Goal: Task Accomplishment & Management: Use online tool/utility

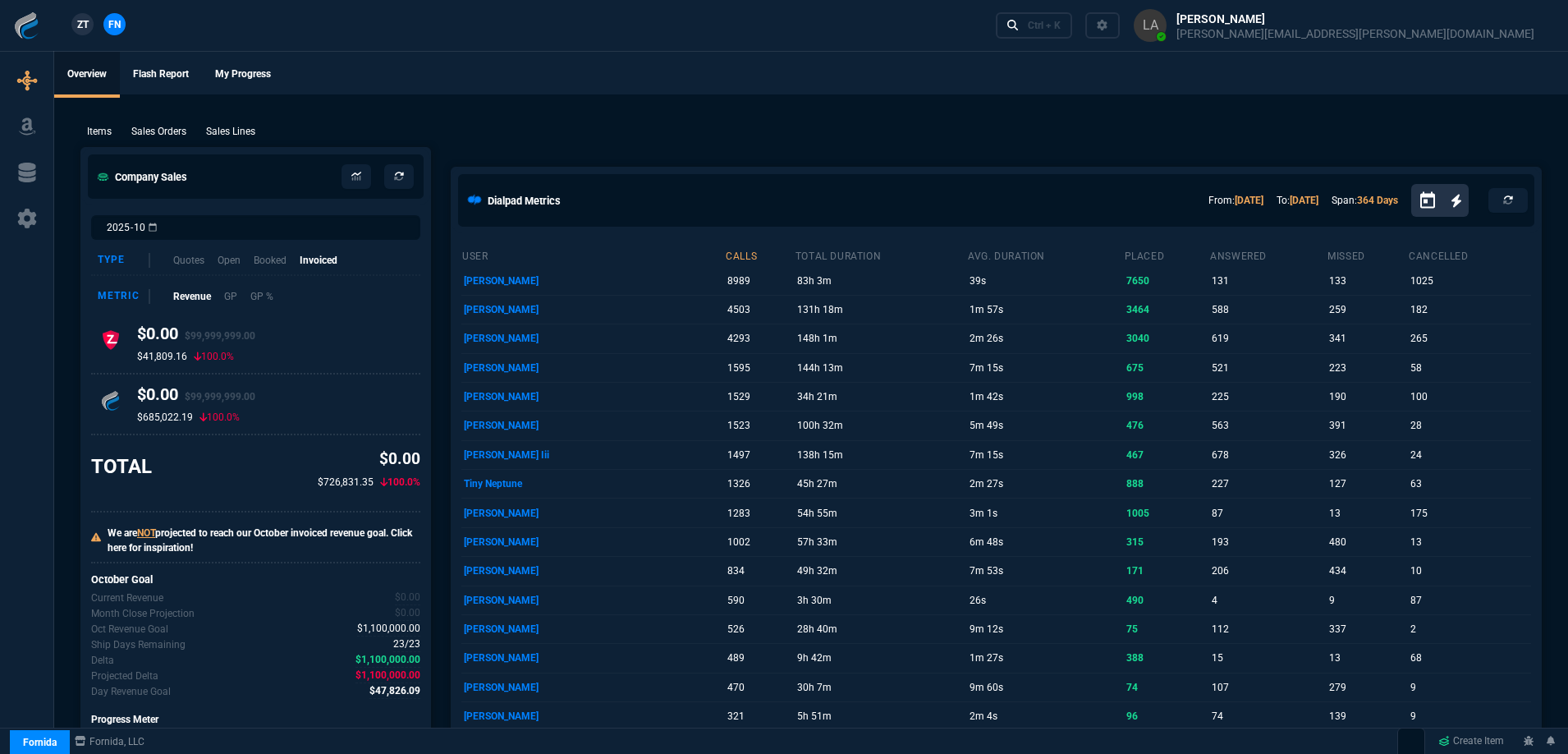
click at [90, 34] on nx-fornida-client-manager "ZT FN" at bounding box center [98, 25] width 64 height 25
click at [83, 25] on span "ZT" at bounding box center [82, 24] width 11 height 14
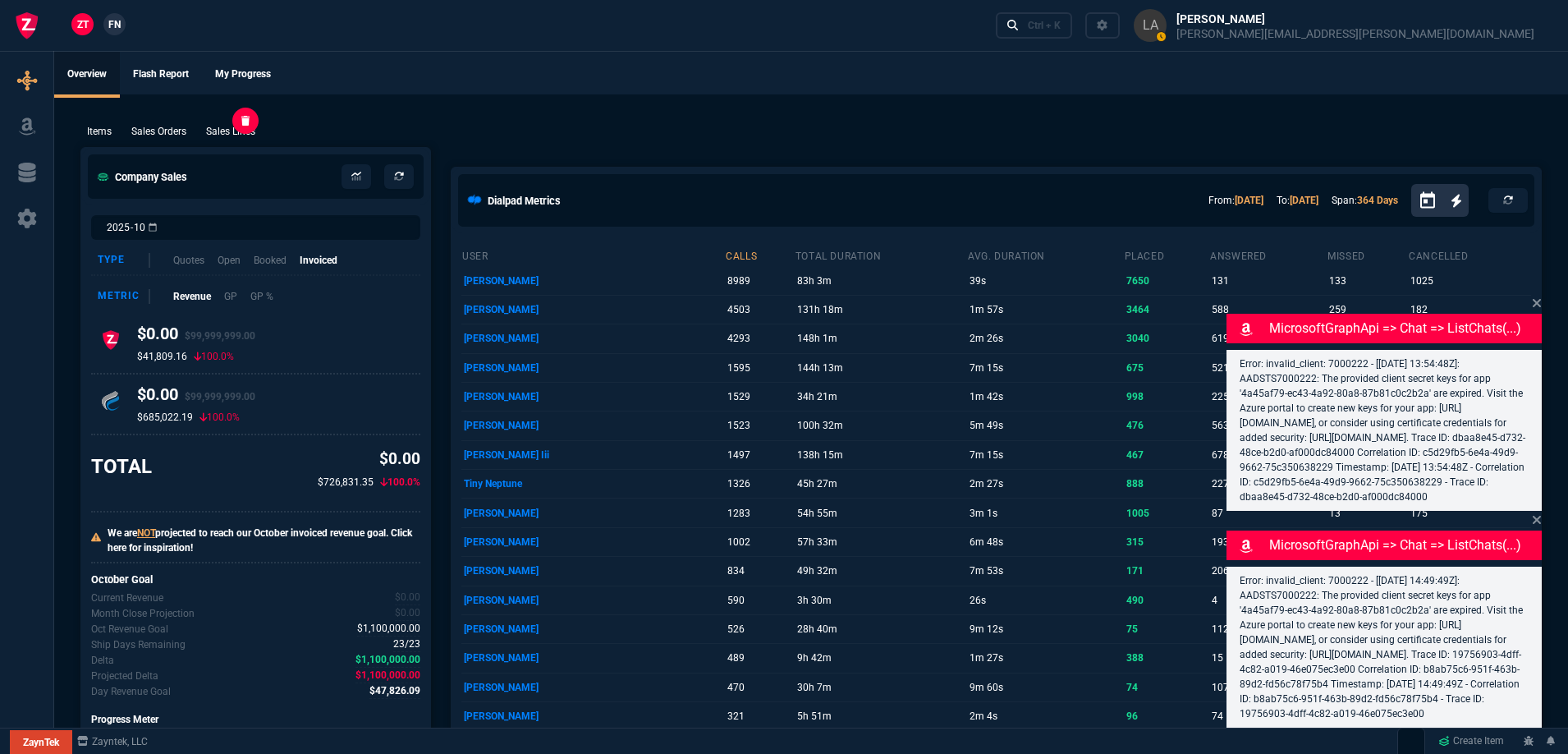
click at [223, 137] on p "Sales Lines" at bounding box center [231, 130] width 49 height 14
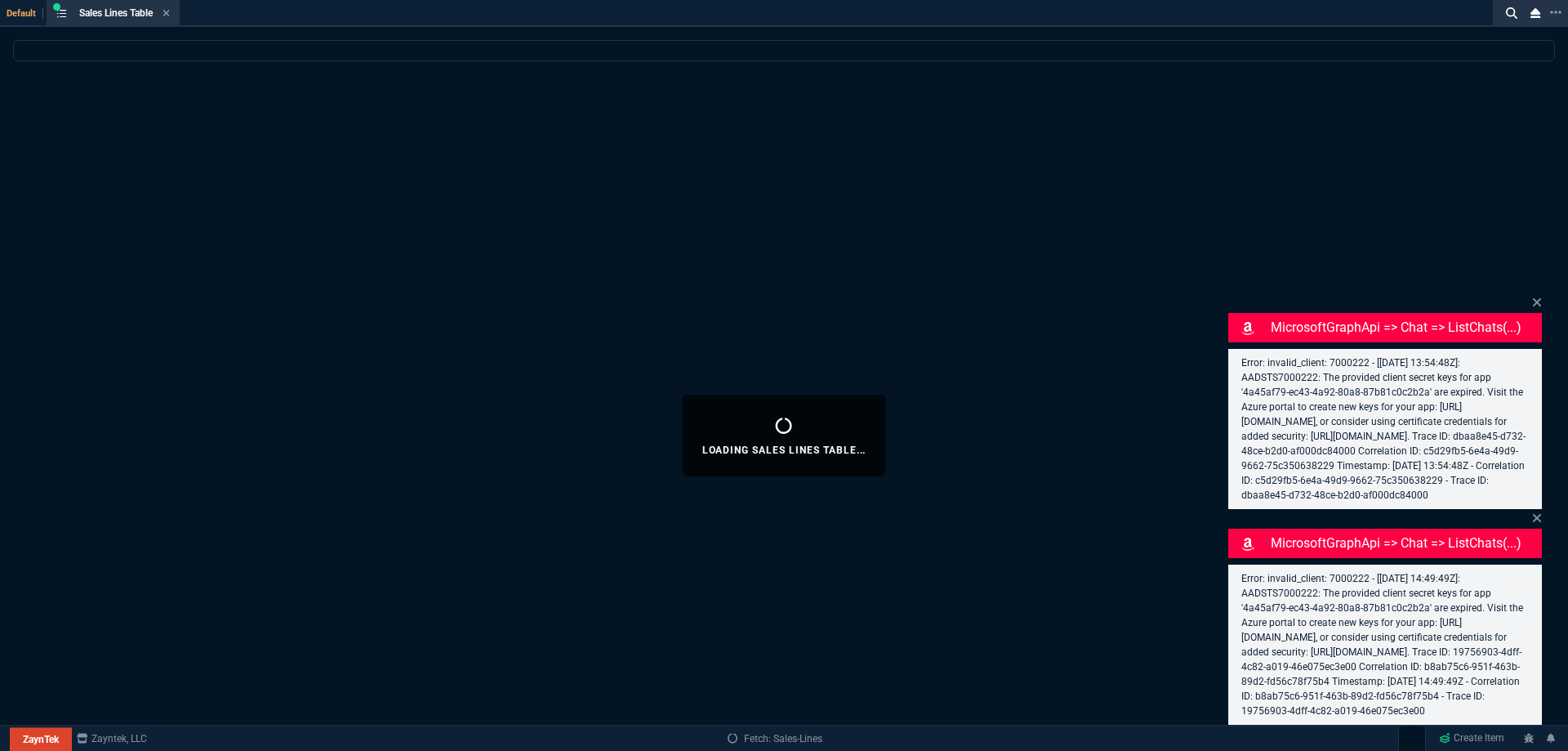
select select
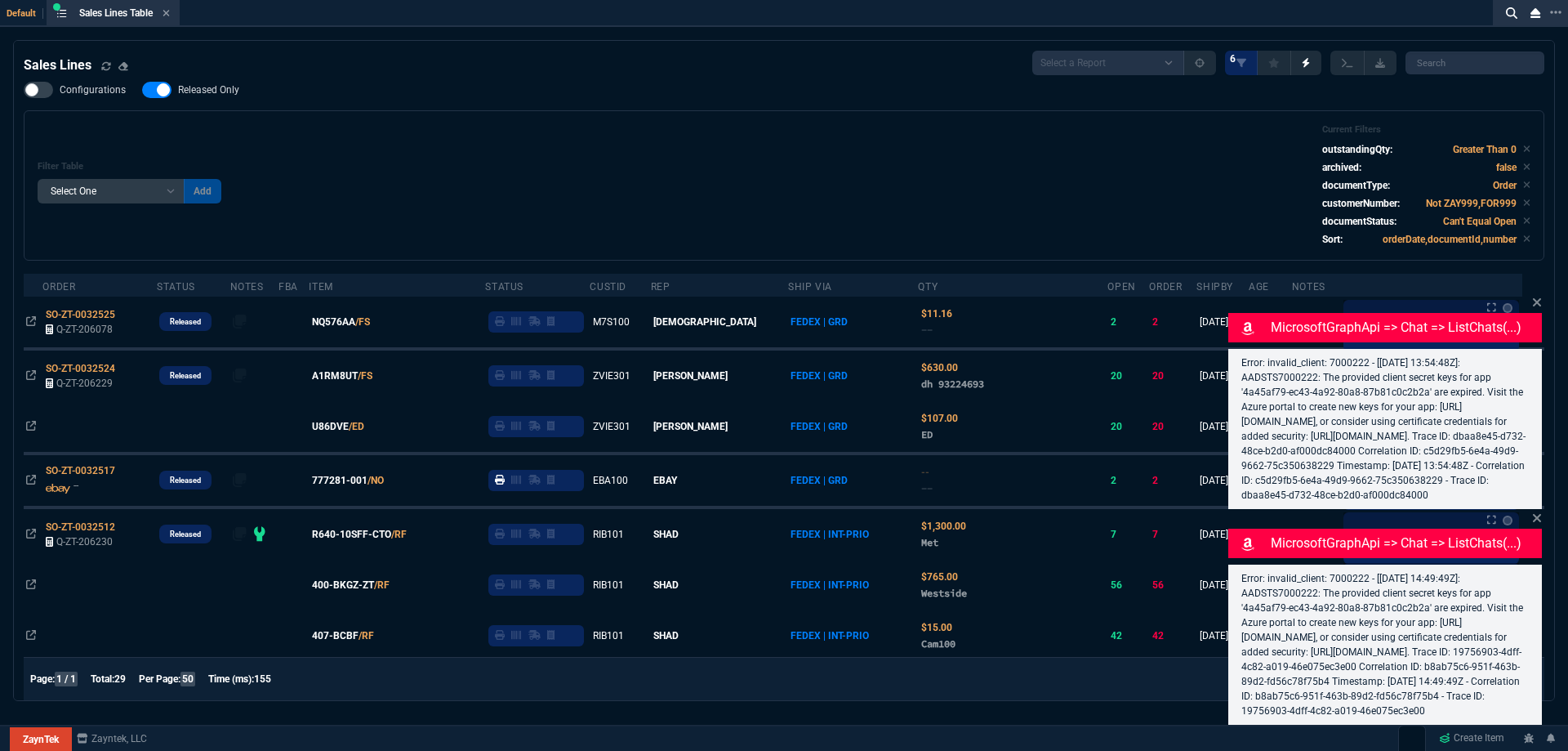
click at [1534, 298] on icon at bounding box center [1537, 302] width 8 height 8
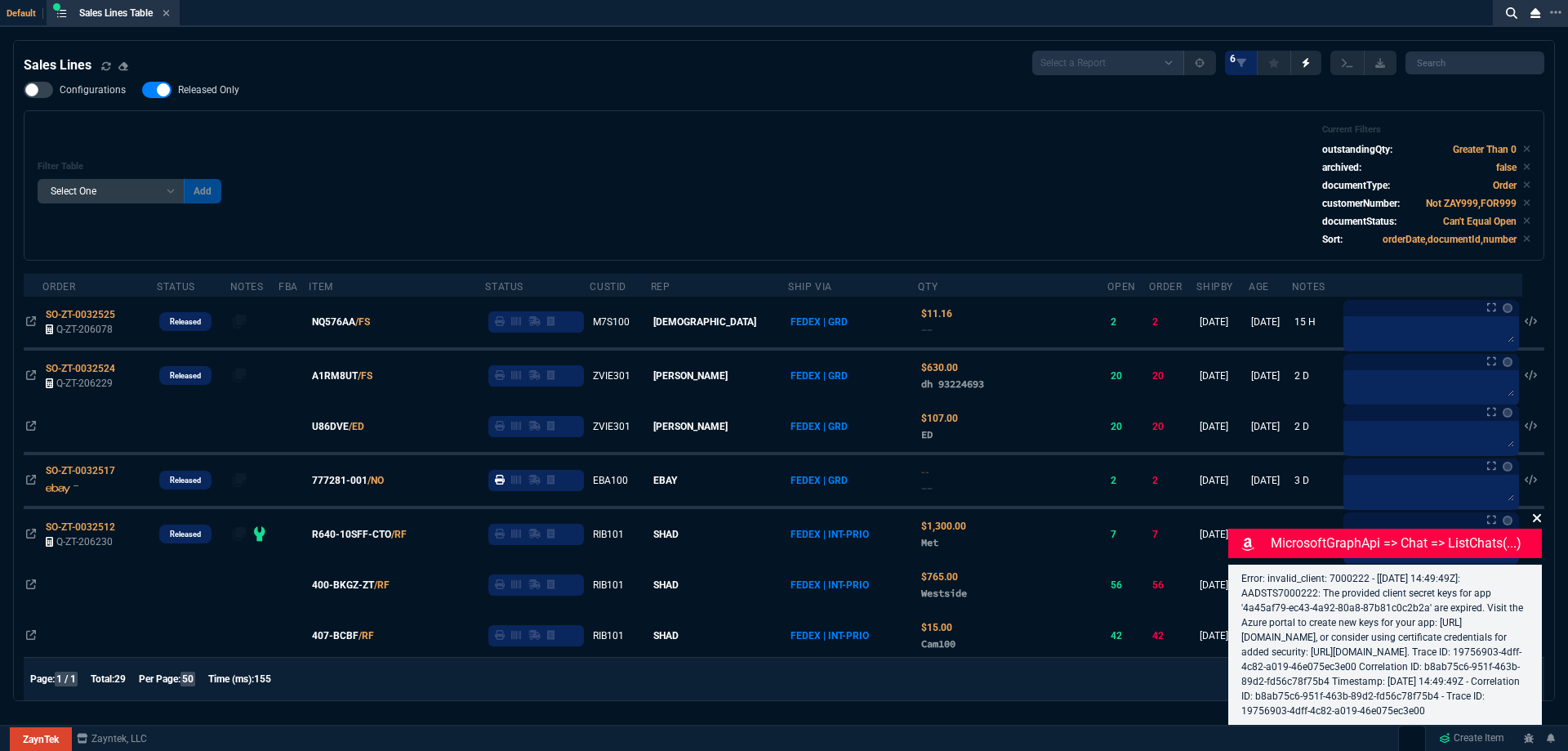
click at [1540, 514] on icon at bounding box center [1537, 518] width 8 height 8
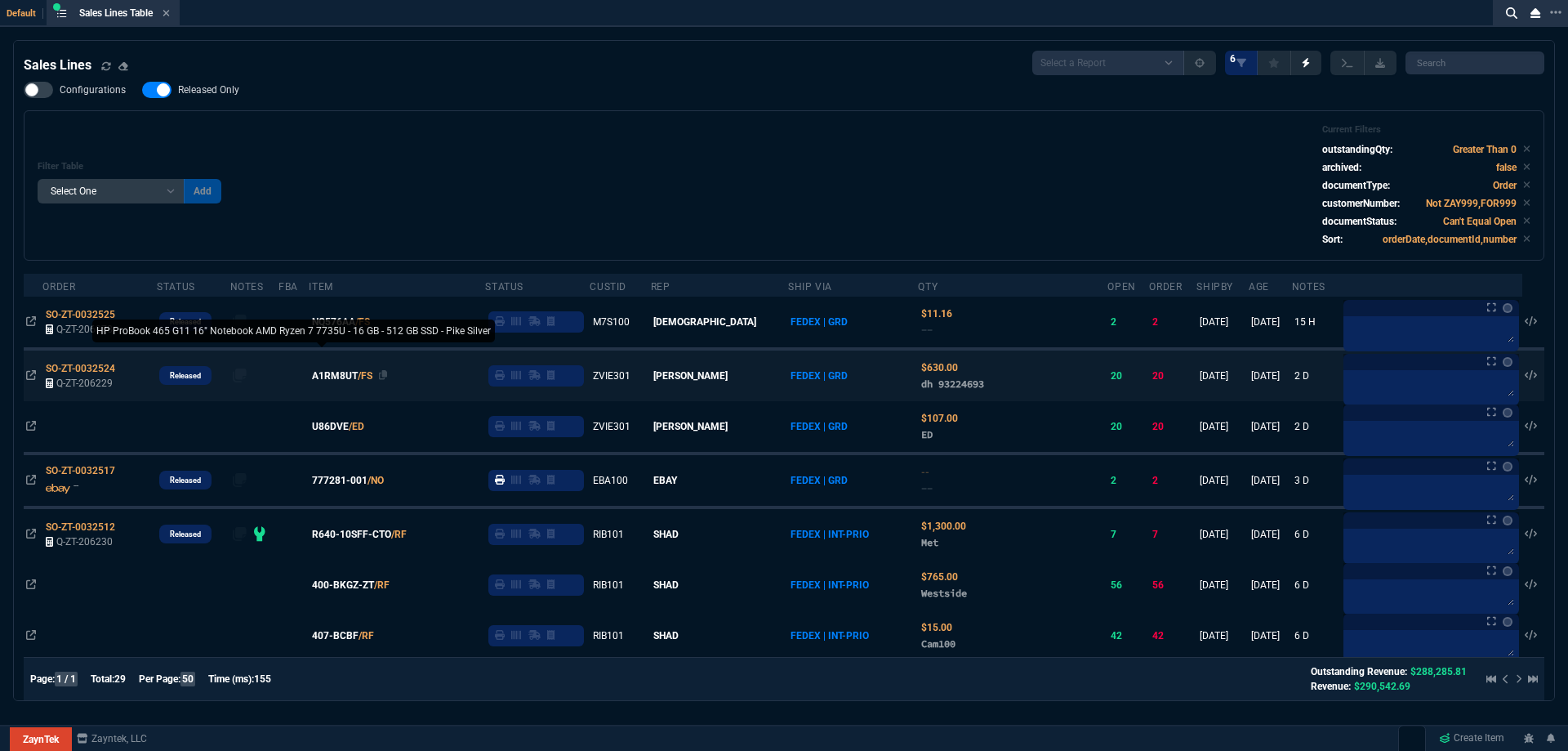
drag, startPoint x: 356, startPoint y: 480, endPoint x: 354, endPoint y: 456, distance: 24.1
click at [356, 481] on span "777281-001" at bounding box center [339, 479] width 55 height 14
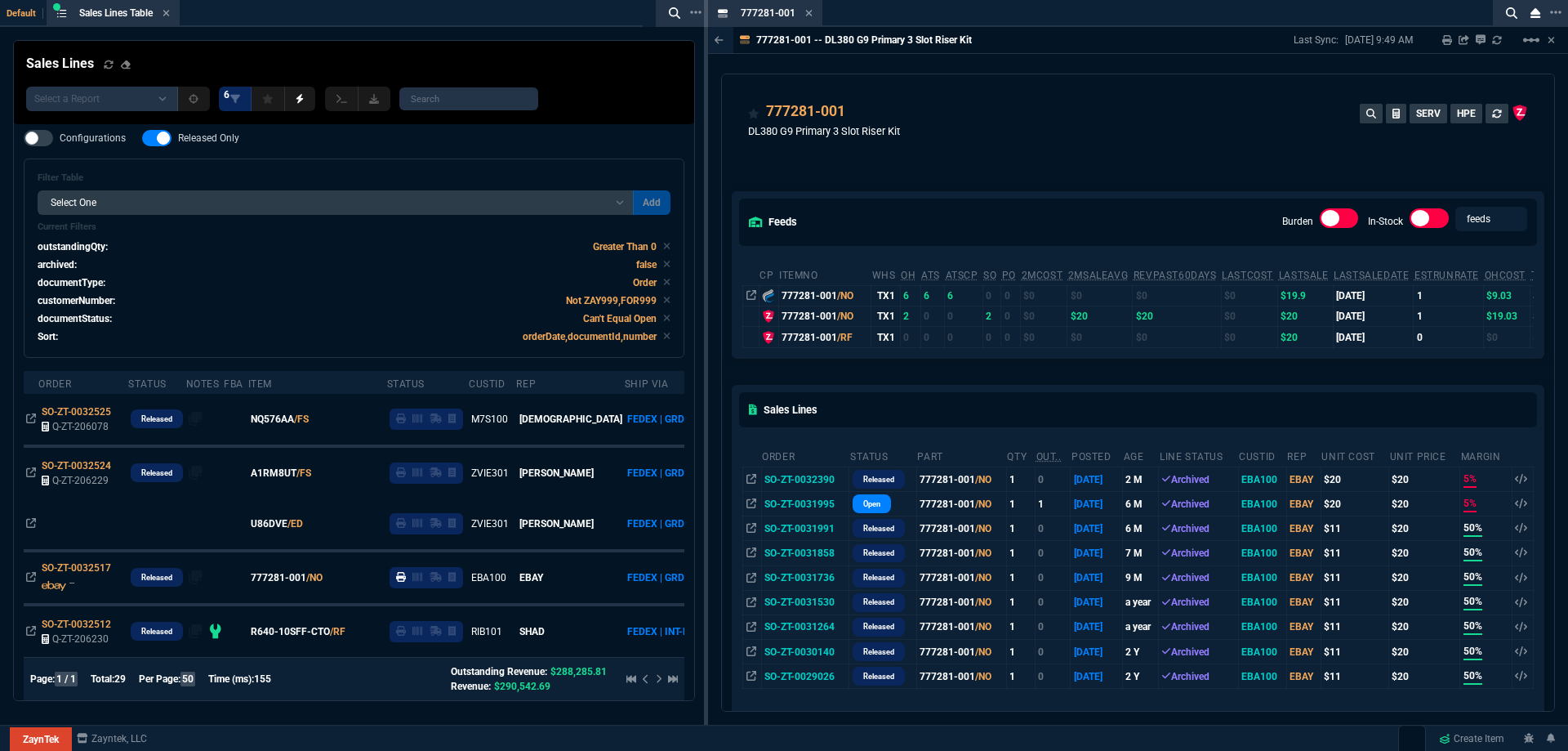
drag, startPoint x: 748, startPoint y: 17, endPoint x: 412, endPoint y: 48, distance: 337.4
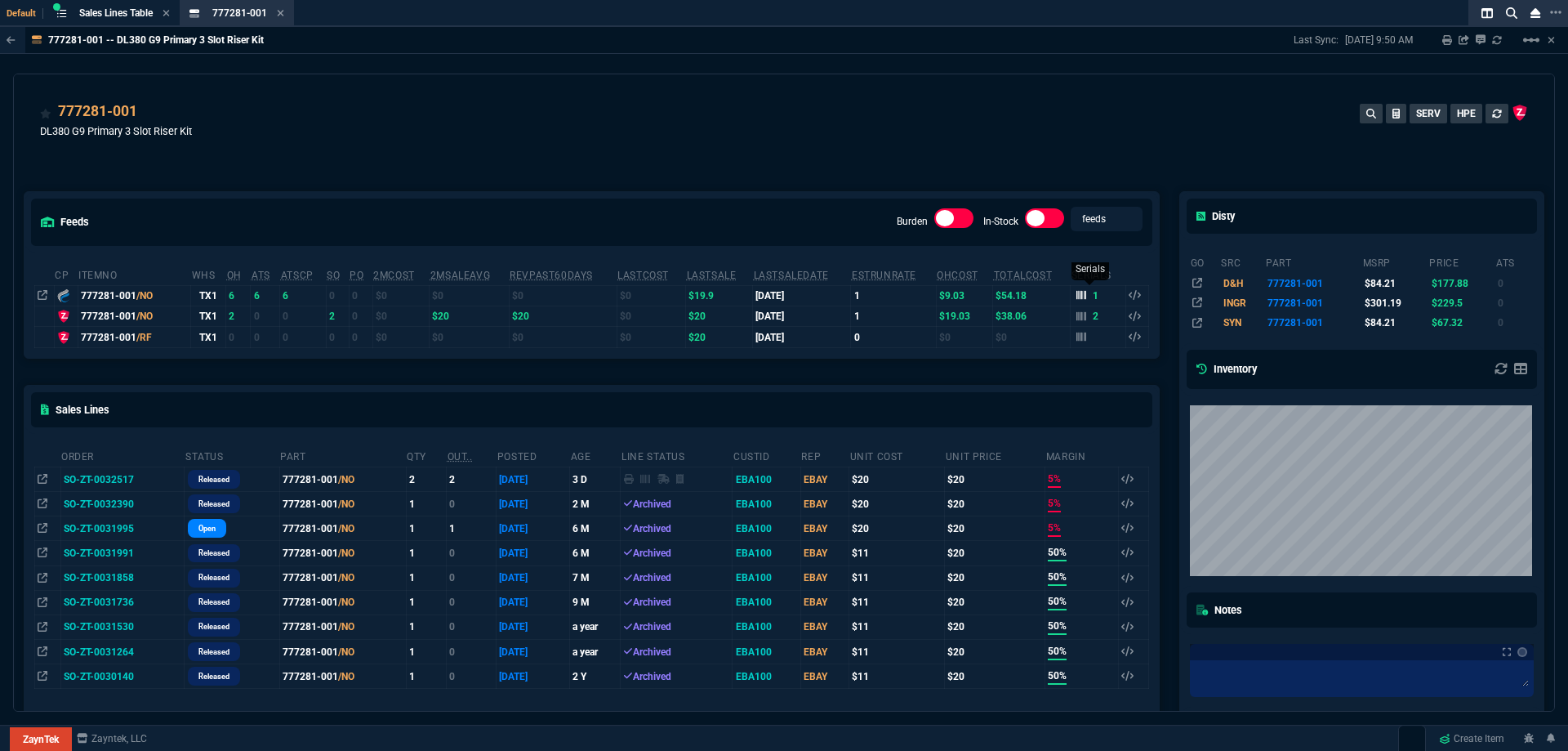
click at [1077, 300] on icon at bounding box center [1082, 295] width 10 height 9
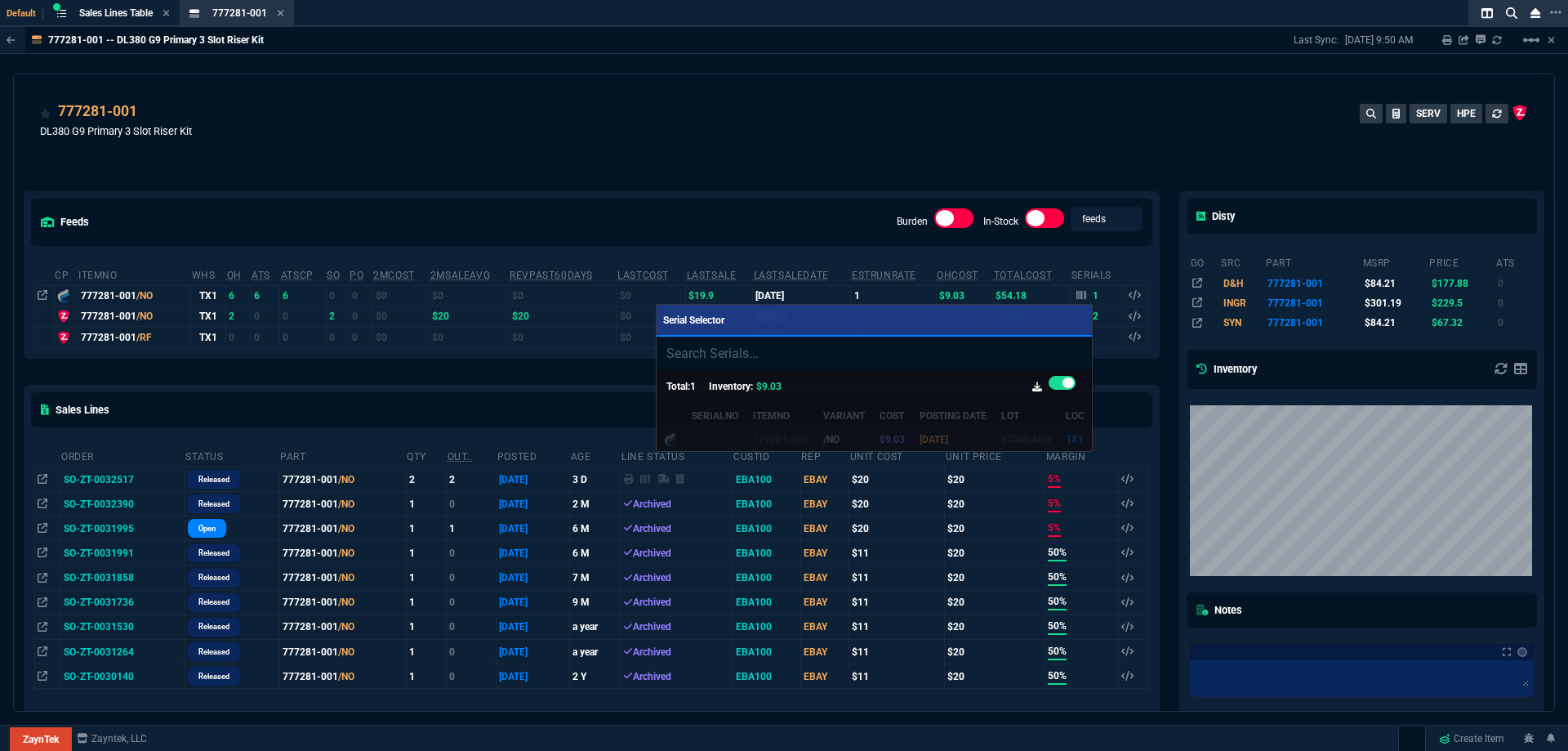
click at [870, 162] on div at bounding box center [784, 375] width 1568 height 751
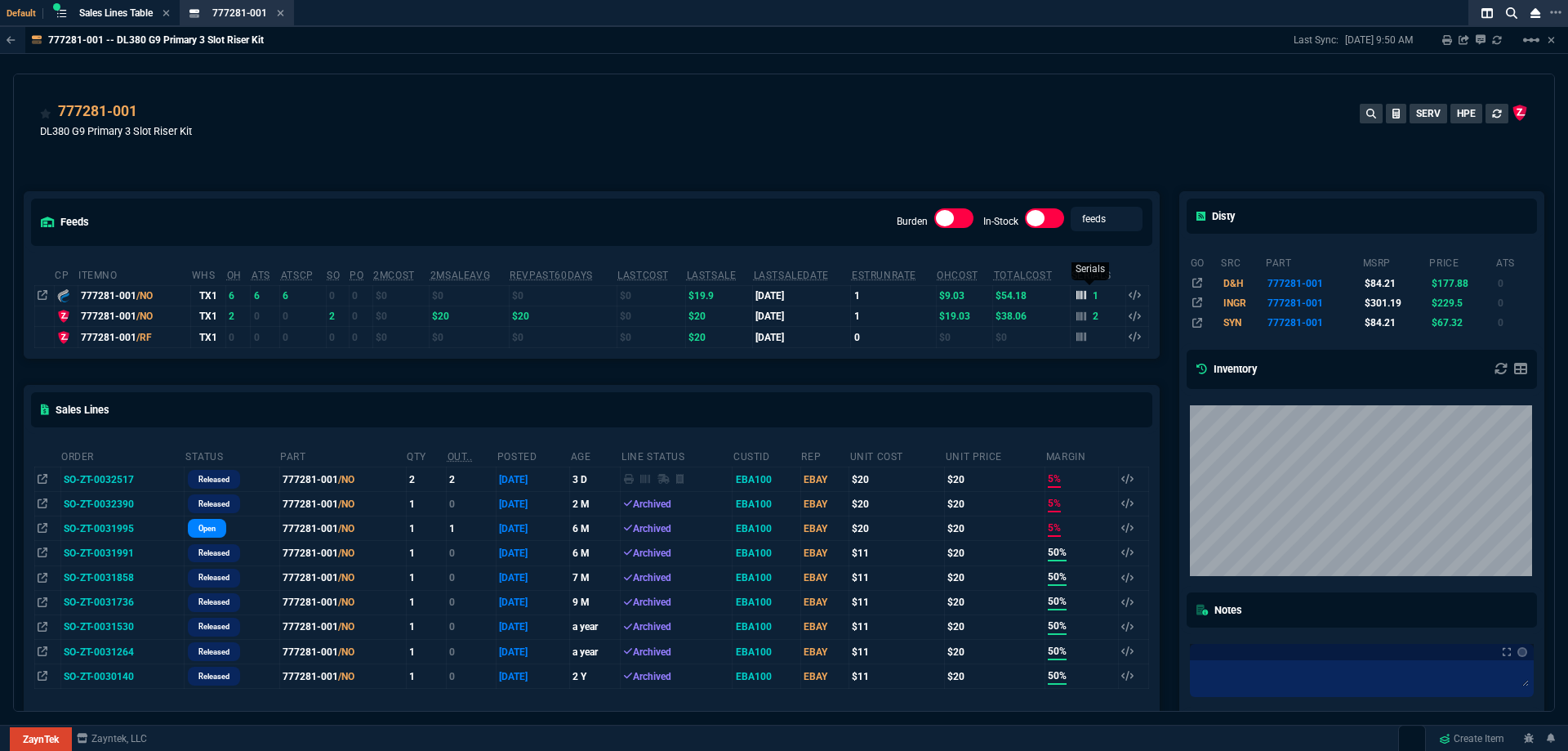
click at [1083, 296] on div "1" at bounding box center [1088, 295] width 23 height 14
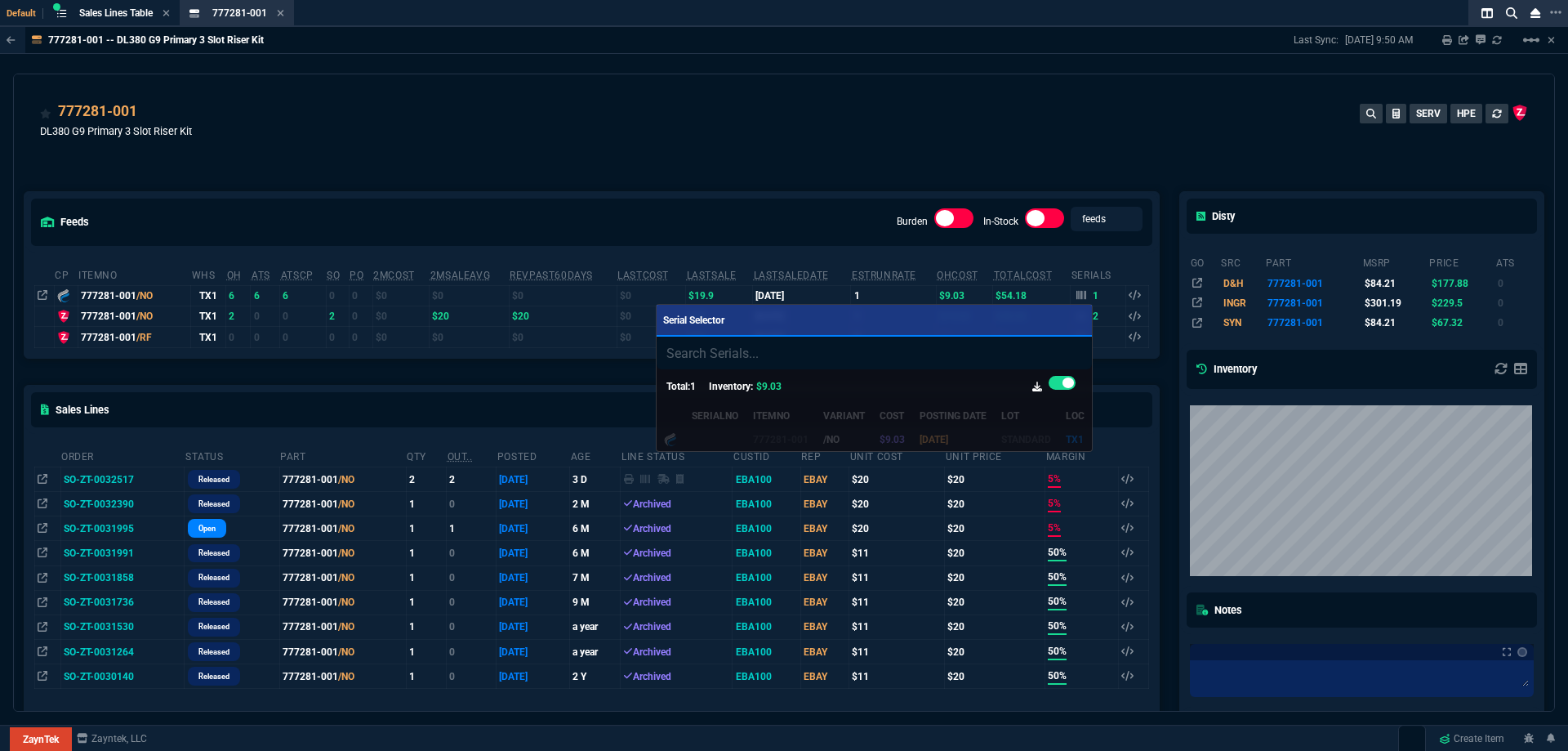
click at [1020, 160] on div at bounding box center [784, 375] width 1568 height 751
